Goal: Find specific page/section: Find specific page/section

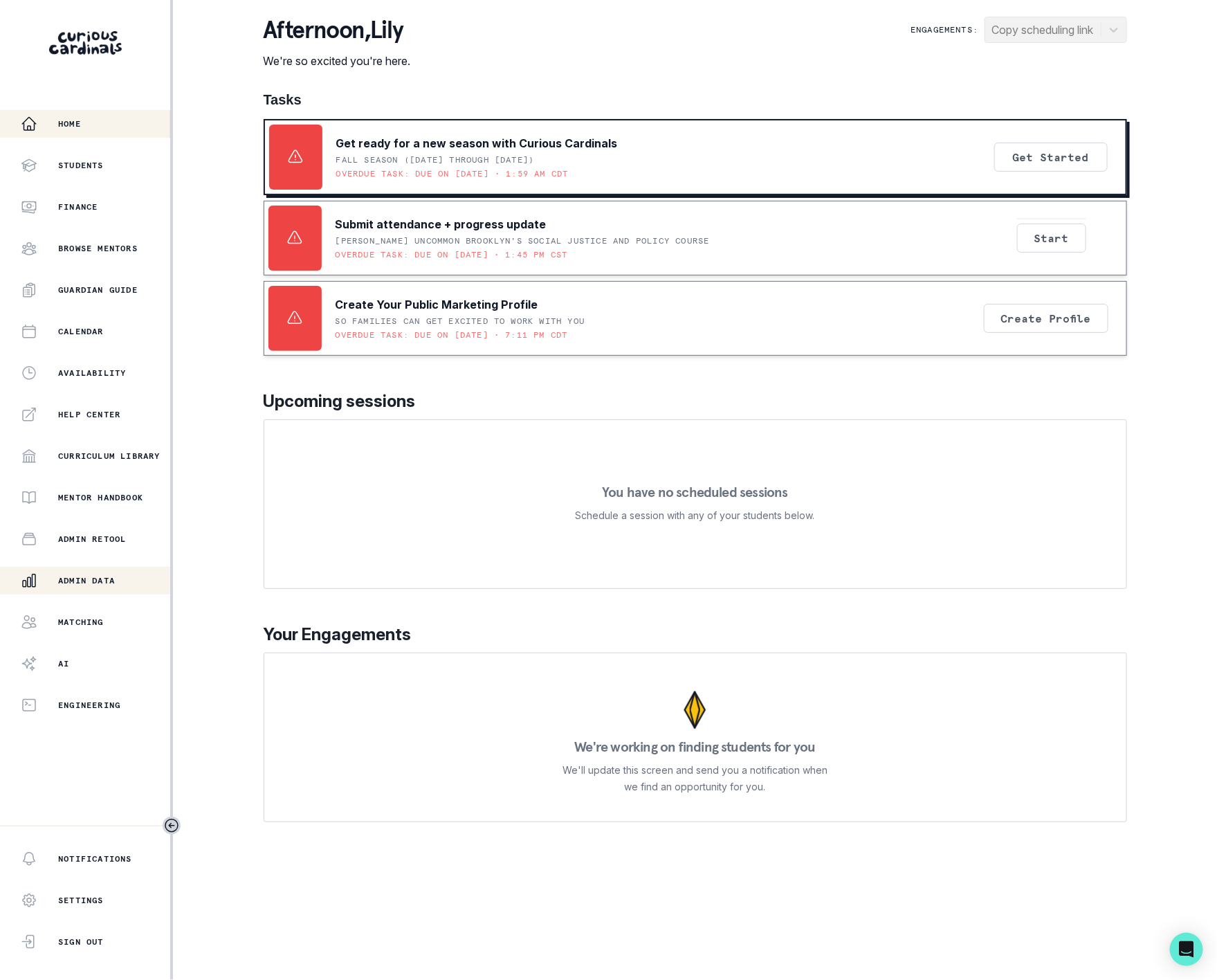
click at [115, 584] on p "Admin Data" at bounding box center [86, 580] width 57 height 11
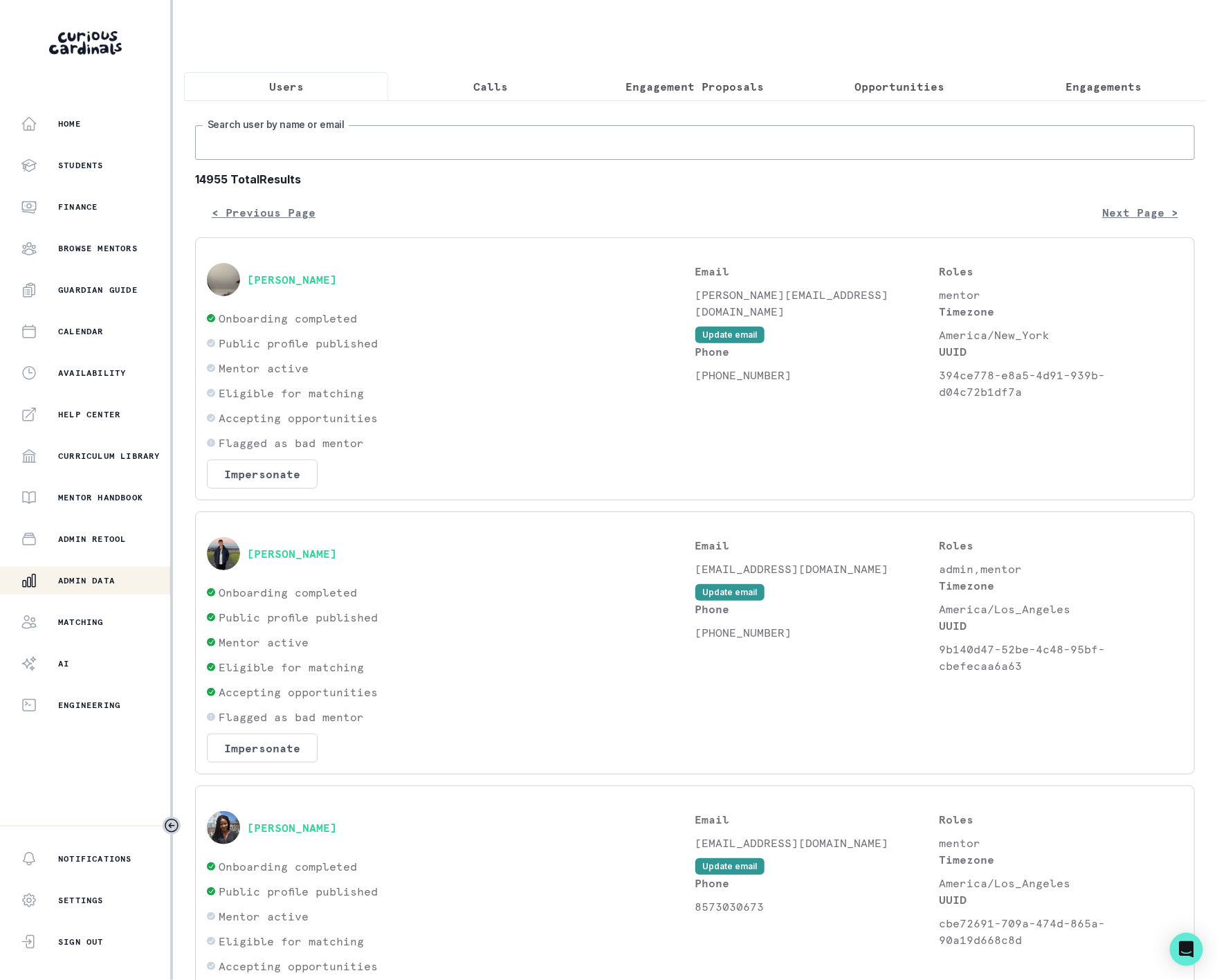
click at [354, 155] on input "Search user by name or email" at bounding box center [695, 143] width 1000 height 35
paste input "[PERSON_NAME]"
type input "[PERSON_NAME]"
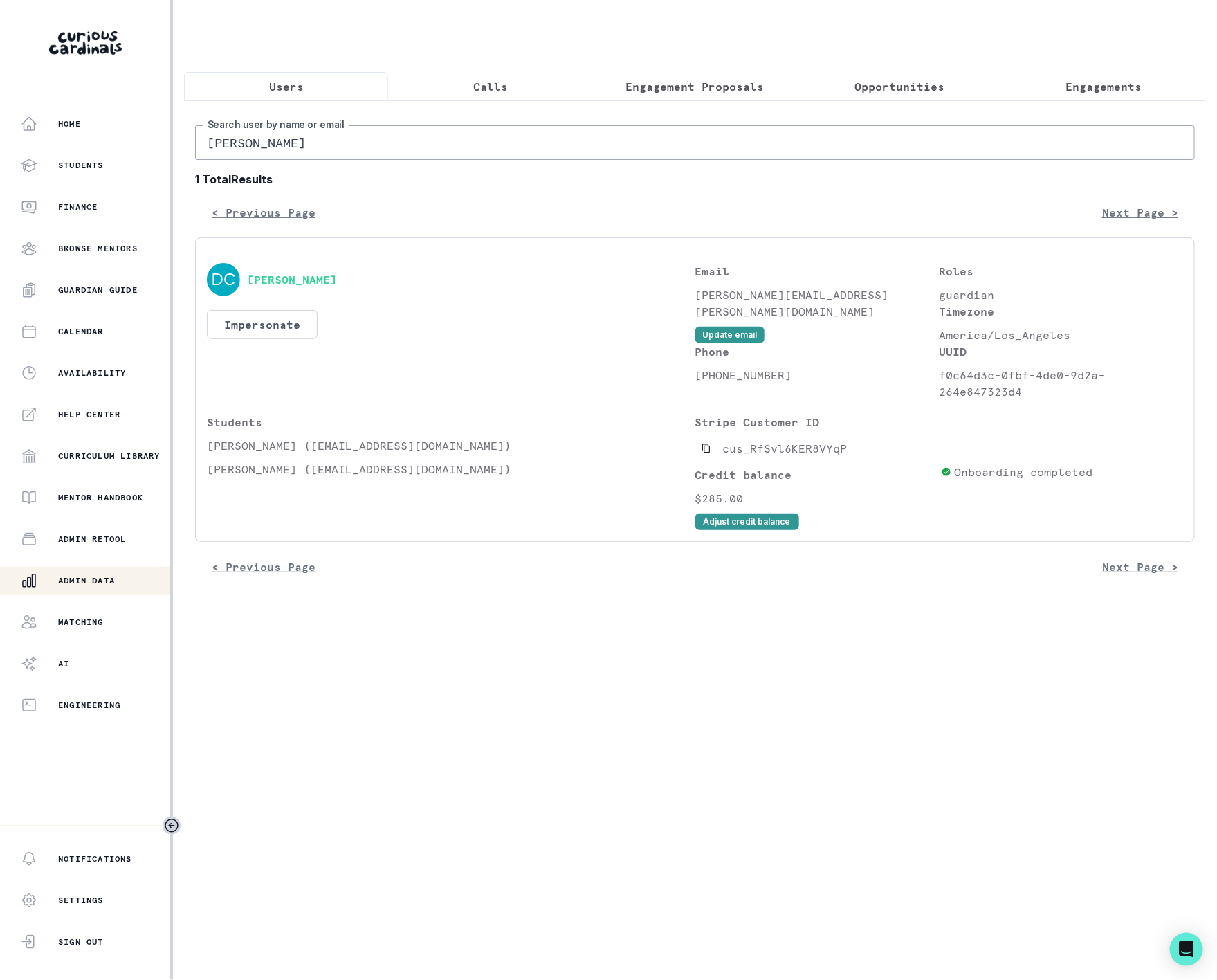
drag, startPoint x: 324, startPoint y: 154, endPoint x: -2, endPoint y: 156, distance: 326.0
click at [0, 156] on html "Home Students Finance Browse Mentors Guardian Guide Calendar Availability Help …" at bounding box center [608, 490] width 1217 height 980
paste input "[PERSON_NAME]"
type input "[PERSON_NAME]"
drag, startPoint x: 189, startPoint y: 156, endPoint x: -2, endPoint y: 156, distance: 191.0
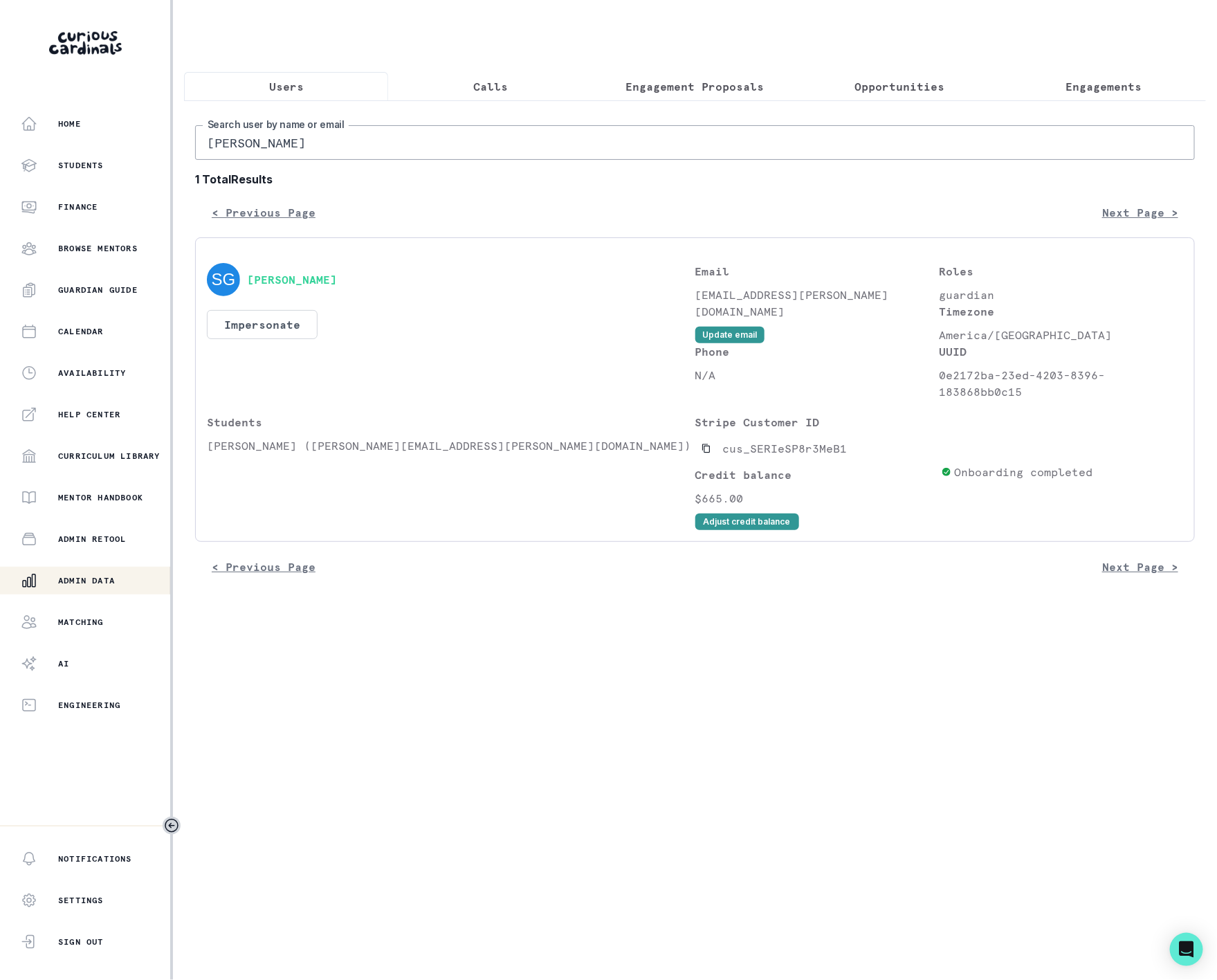
click at [0, 156] on html "Home Students Finance Browse Mentors Guardian Guide Calendar Availability Help …" at bounding box center [608, 490] width 1217 height 980
paste input "[PERSON_NAME]"
type input "[PERSON_NAME]"
drag, startPoint x: 328, startPoint y: 162, endPoint x: -2, endPoint y: 150, distance: 330.2
click at [0, 150] on html "Home Students Finance Browse Mentors Guardian Guide Calendar Availability Help …" at bounding box center [608, 490] width 1217 height 980
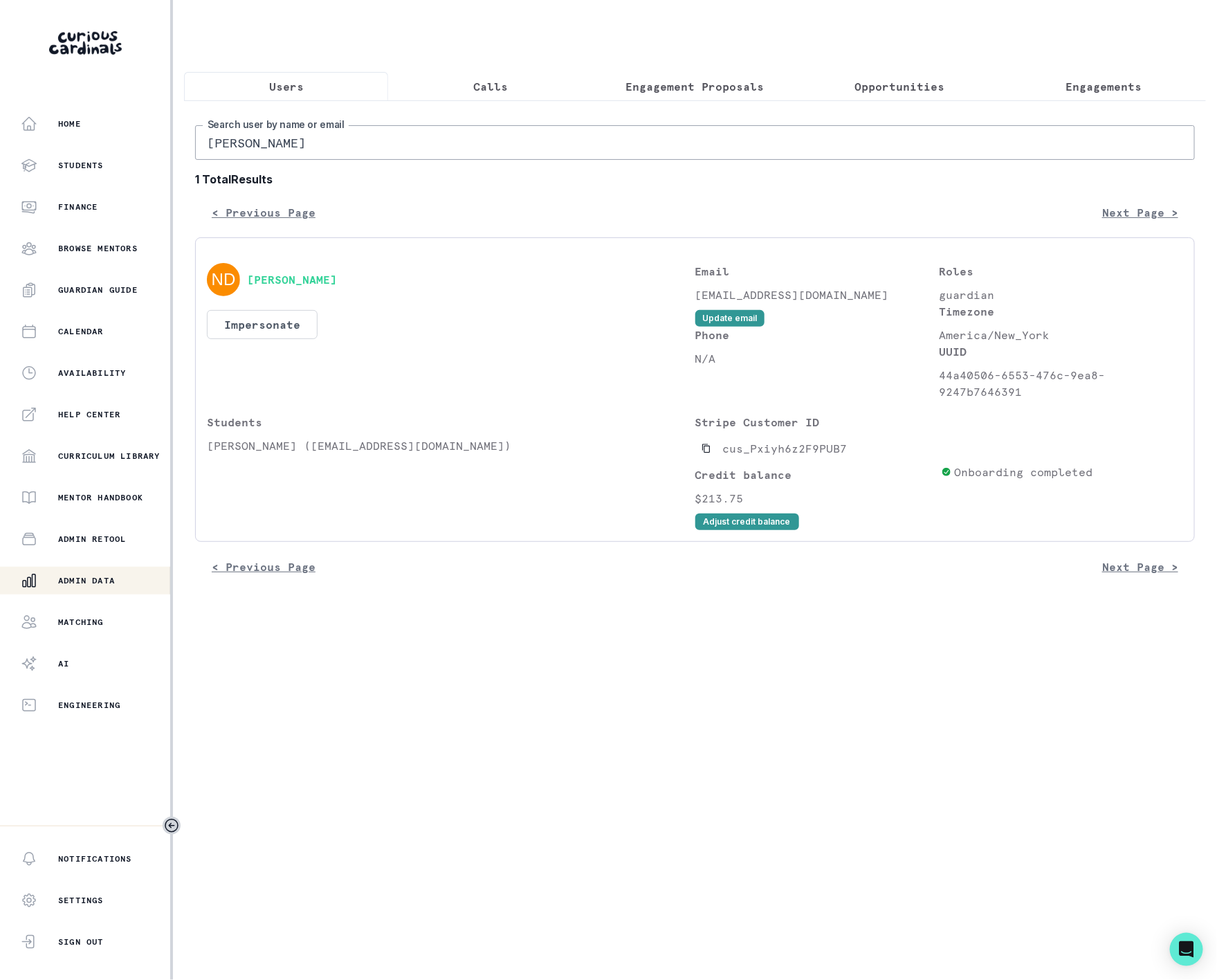
paste input "[PERSON_NAME]"
type input "[PERSON_NAME]"
drag, startPoint x: 171, startPoint y: 163, endPoint x: -2, endPoint y: 163, distance: 173.0
click at [0, 163] on html "Home Students Finance Browse Mentors Guardian Guide Calendar Availability Help …" at bounding box center [608, 490] width 1217 height 980
paste input "Mark and"
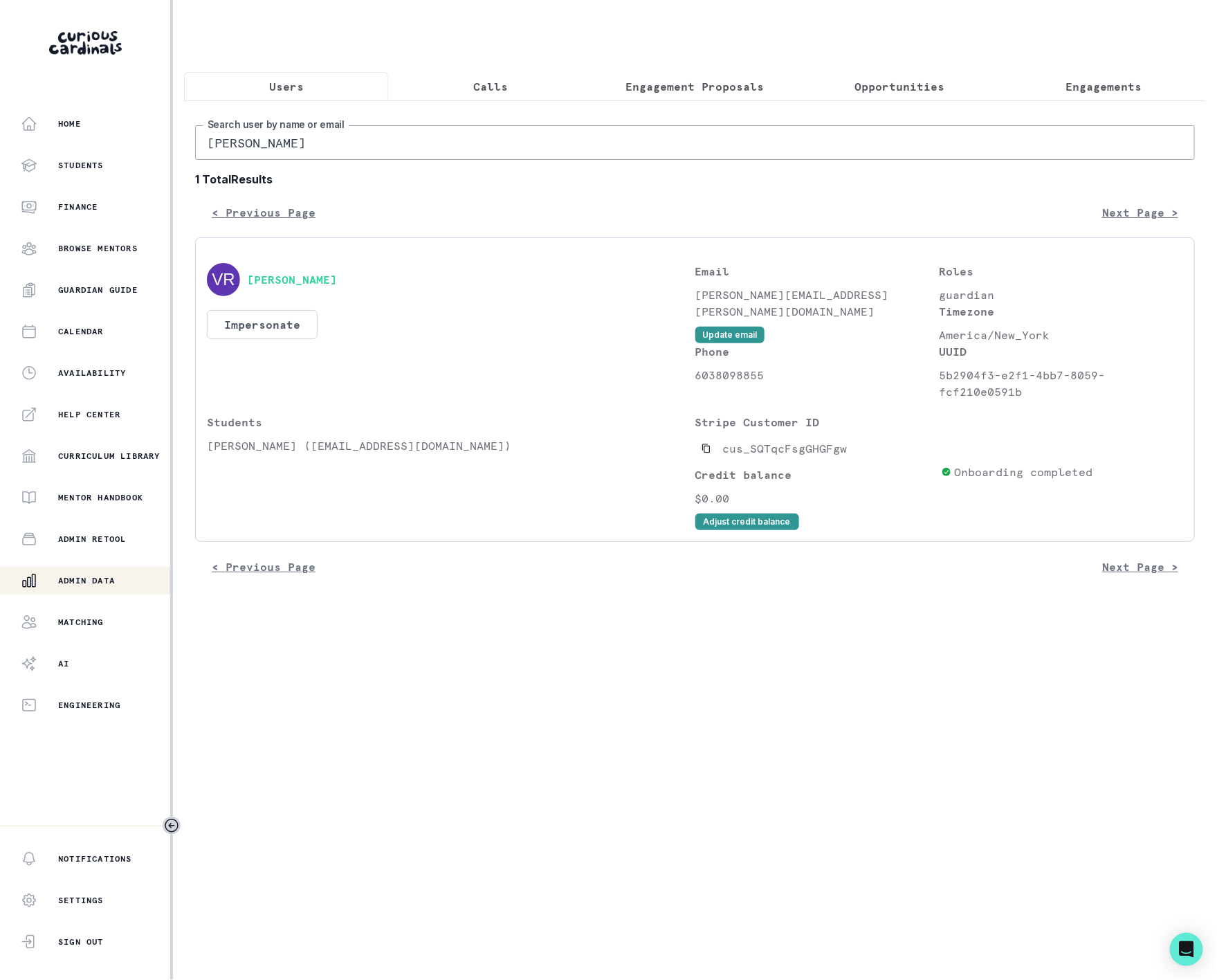
type input "Mark and"
drag, startPoint x: 296, startPoint y: 162, endPoint x: -2, endPoint y: 160, distance: 298.0
click at [0, 160] on html "Home Students Finance Browse Mentors Guardian Guide Calendar Availability Help …" at bounding box center [608, 490] width 1217 height 980
paste input "[PERSON_NAME]"
type input "[PERSON_NAME]"
